Goal: Information Seeking & Learning: Learn about a topic

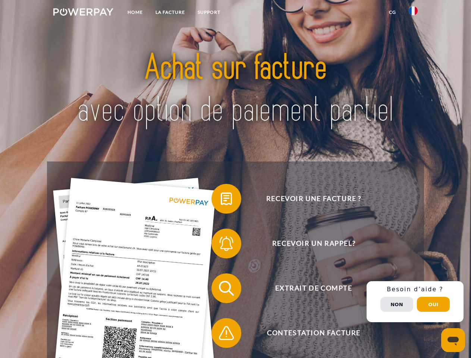
click at [83, 13] on img at bounding box center [83, 11] width 60 height 7
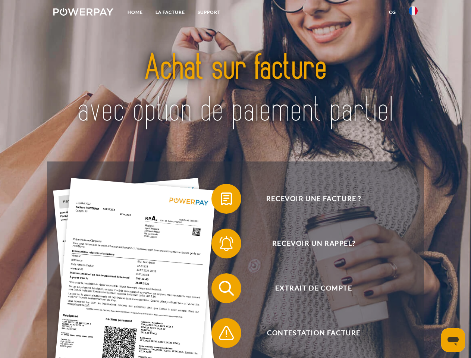
click at [413, 13] on img at bounding box center [413, 10] width 9 height 9
click at [393, 12] on link "CG" at bounding box center [393, 12] width 20 height 13
click at [221, 200] on span at bounding box center [215, 198] width 37 height 37
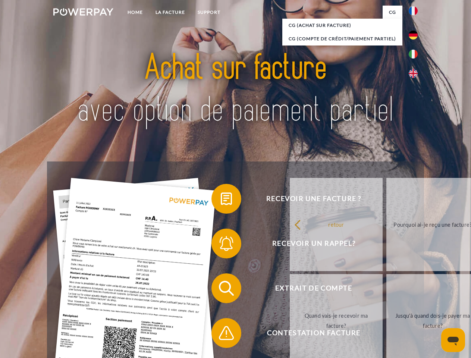
click at [221, 245] on div "Recevoir une facture ? Recevoir un rappel? Extrait de compte retour" at bounding box center [235, 311] width 377 height 299
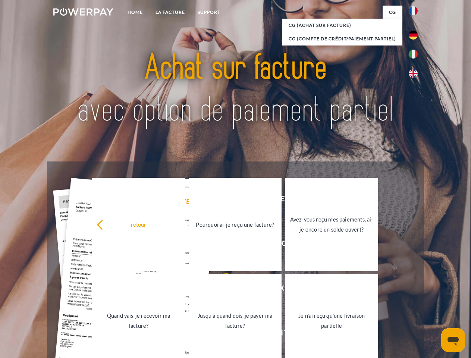
click at [221, 290] on link "Jusqu'à quand dois-je payer ma facture?" at bounding box center [235, 320] width 93 height 93
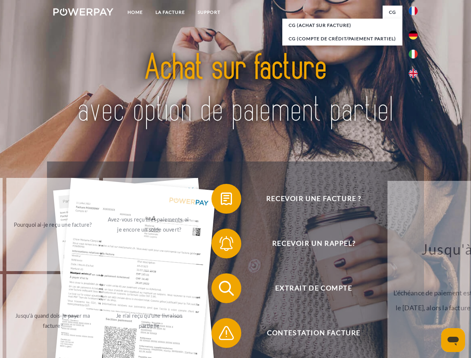
click at [221, 335] on span at bounding box center [215, 333] width 37 height 37
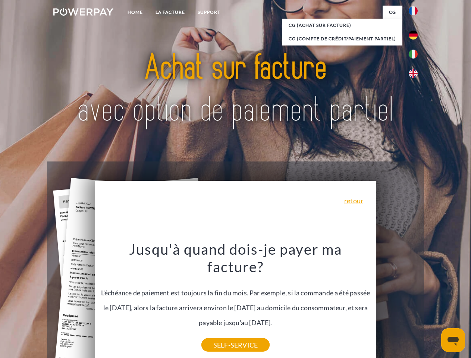
click at [415, 302] on div "Recevoir une facture ? Recevoir un rappel? Extrait de compte retour" at bounding box center [235, 311] width 377 height 299
click at [397, 303] on span "Extrait de compte" at bounding box center [313, 289] width 183 height 30
click at [434, 304] on header "Home LA FACTURE Support" at bounding box center [235, 257] width 471 height 515
